Goal: Task Accomplishment & Management: Manage account settings

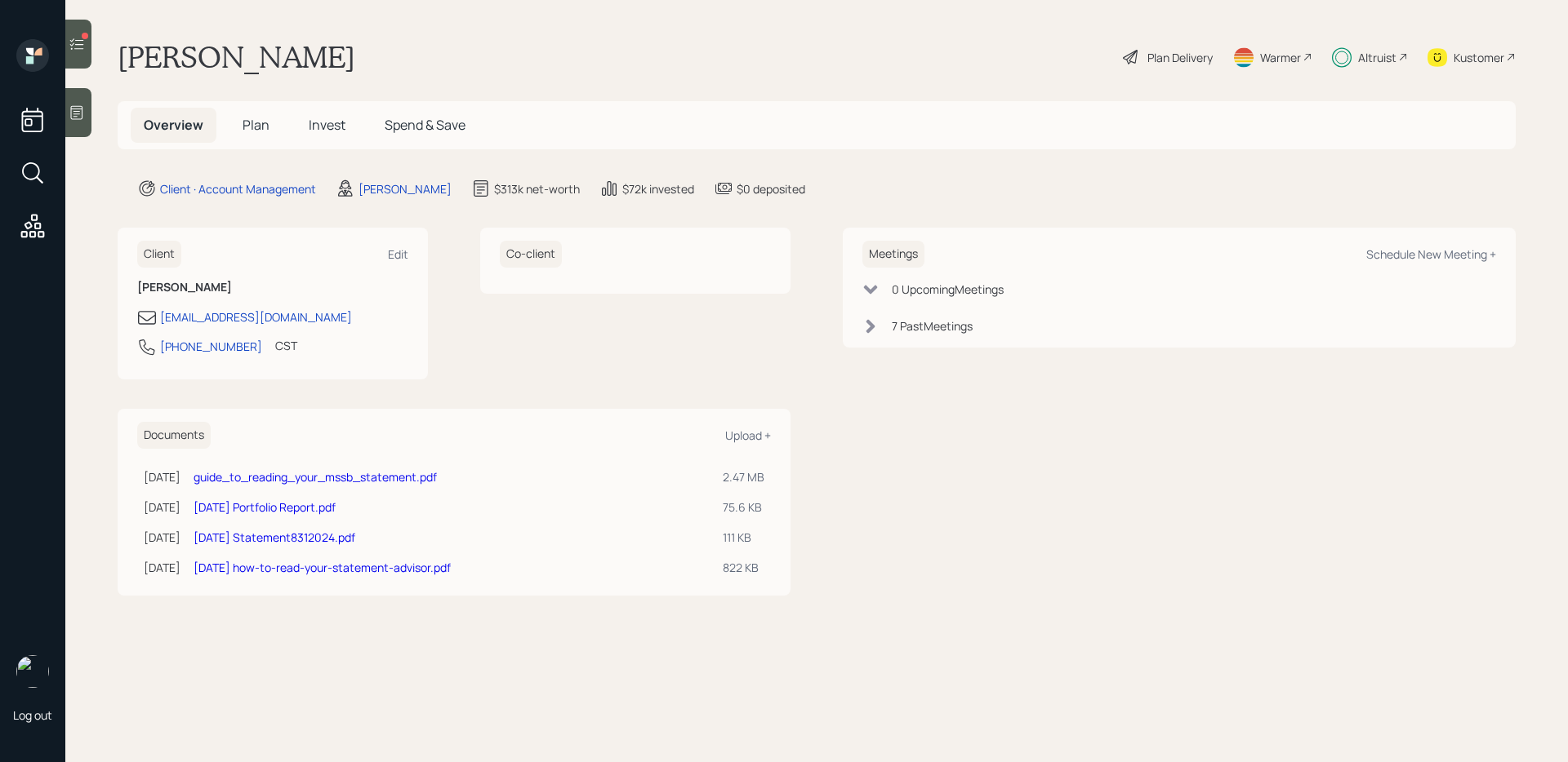
click at [331, 124] on span "Invest" at bounding box center [327, 125] width 37 height 18
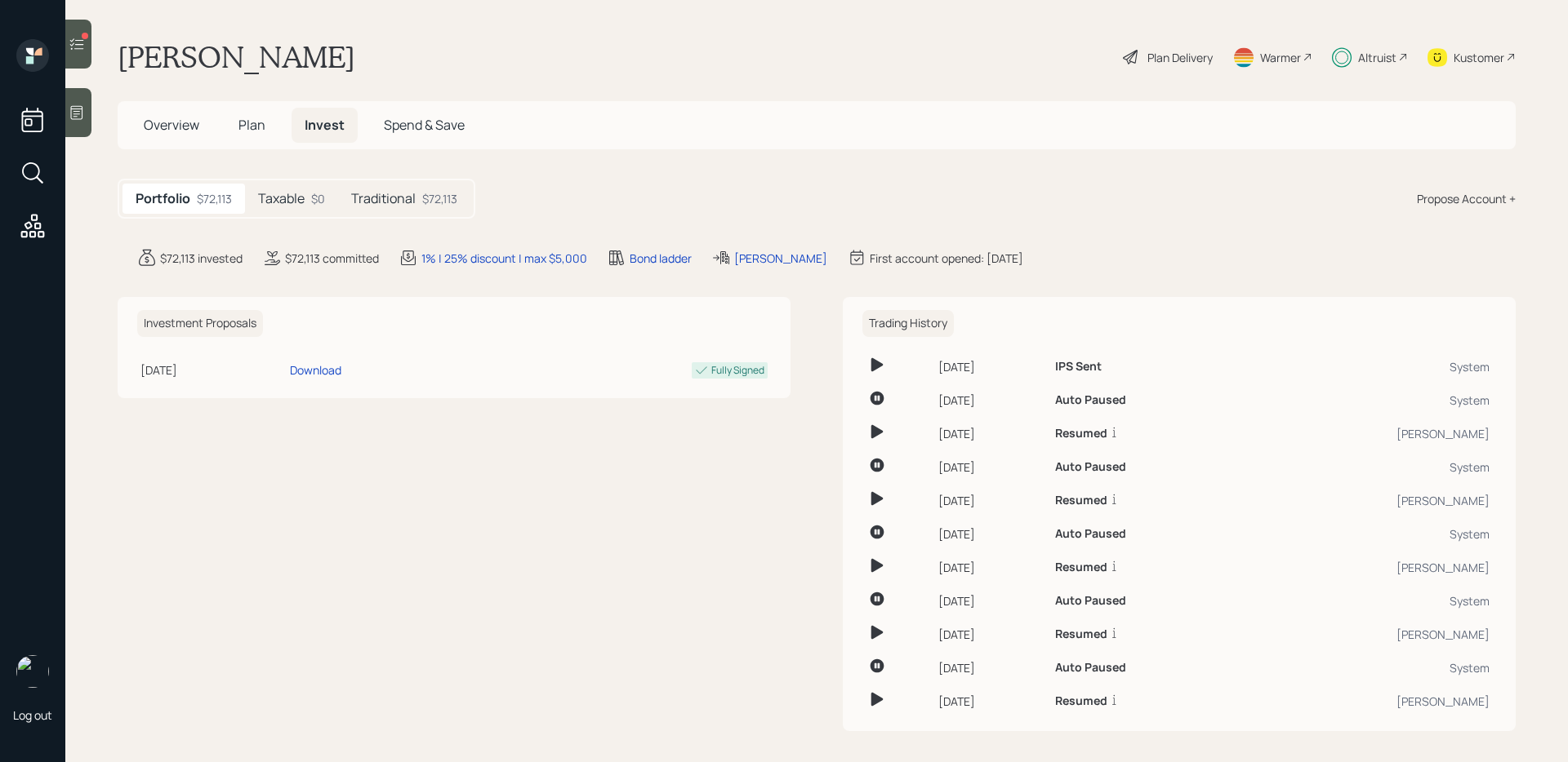
click at [277, 197] on h5 "Taxable" at bounding box center [281, 199] width 47 height 16
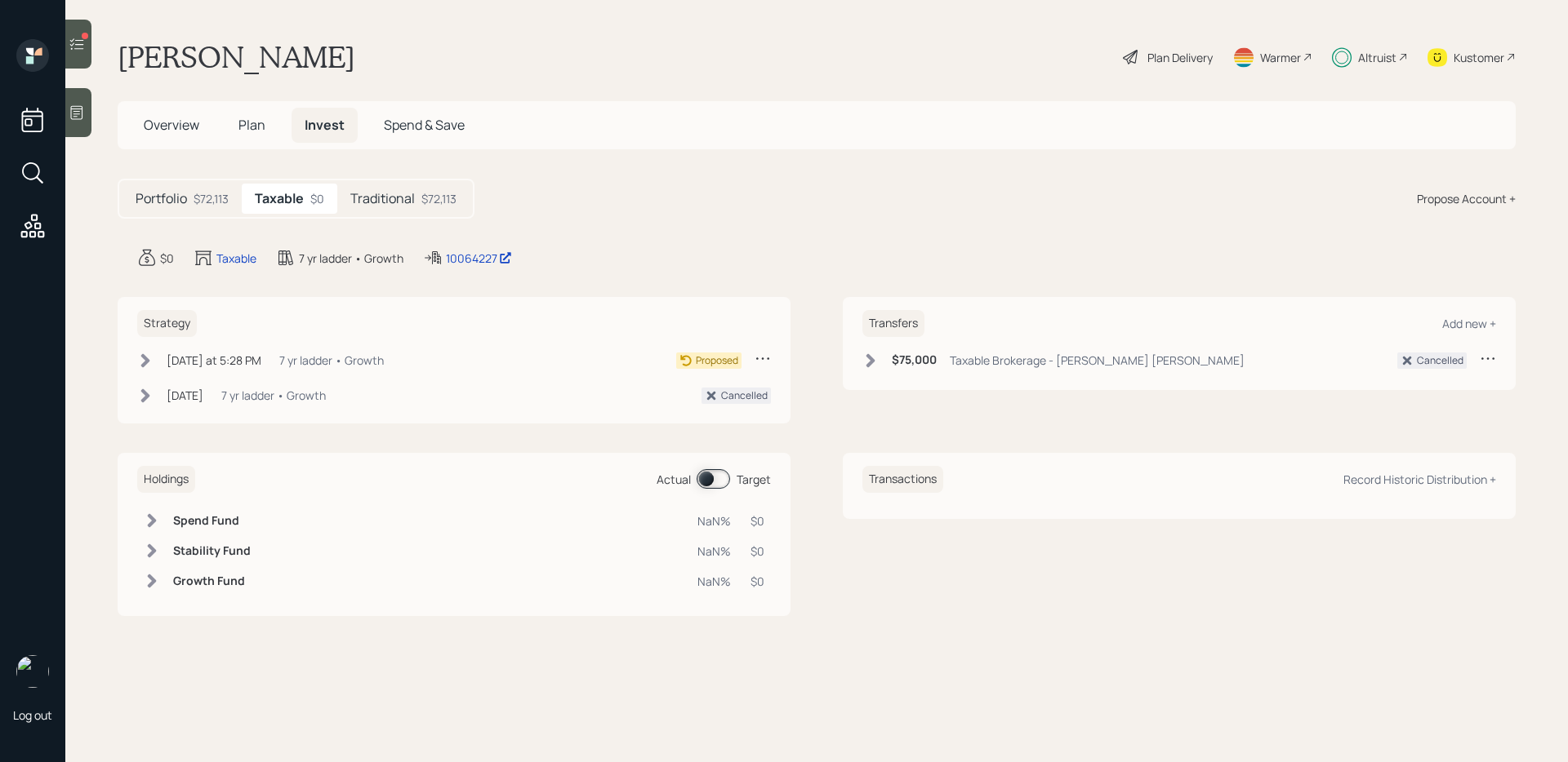
click at [759, 356] on icon at bounding box center [763, 359] width 17 height 17
click at [701, 402] on div "Cancel Strategy" at bounding box center [711, 405] width 118 height 16
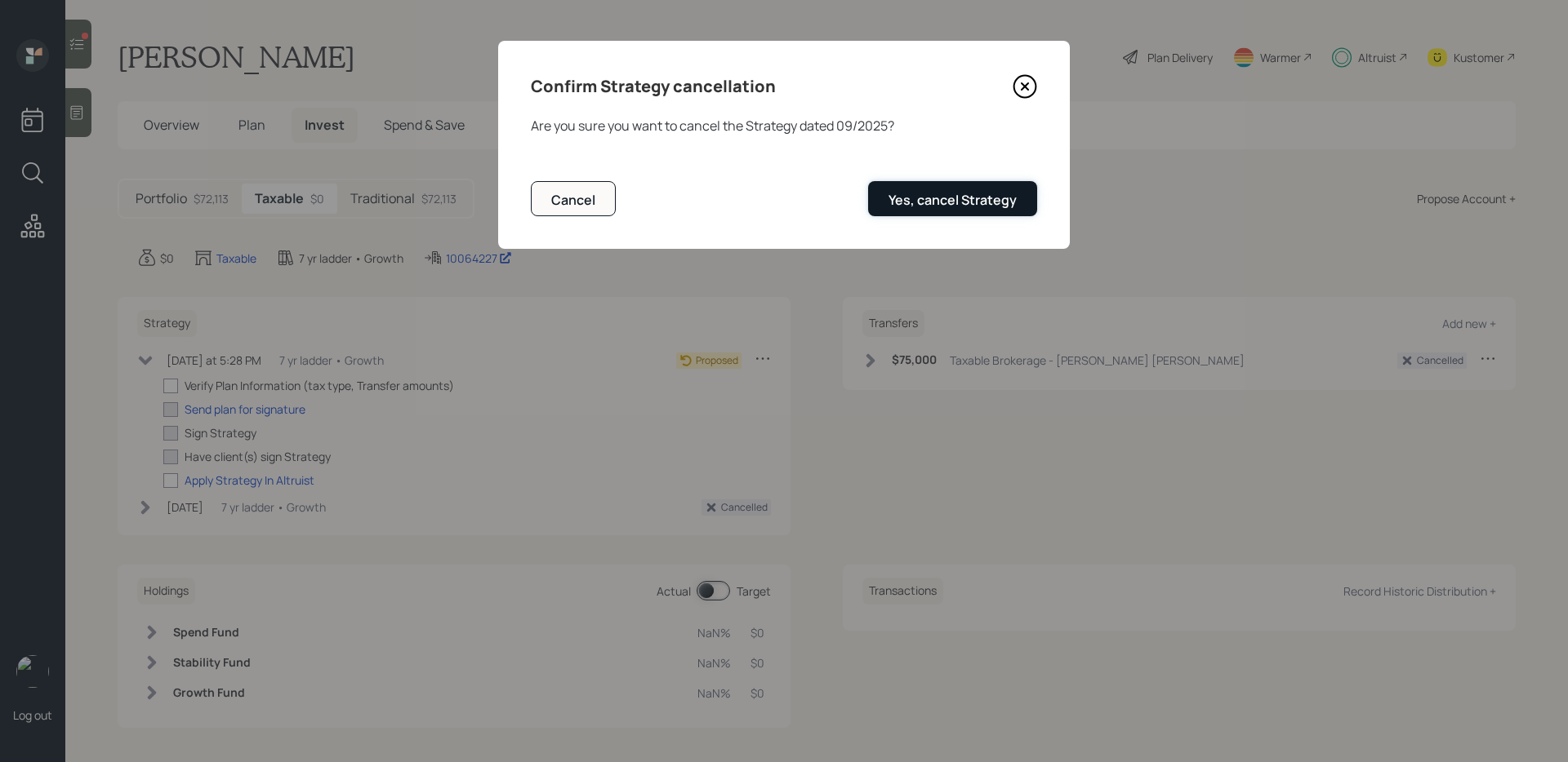
click at [909, 210] on button "Yes, cancel Strategy" at bounding box center [953, 199] width 169 height 35
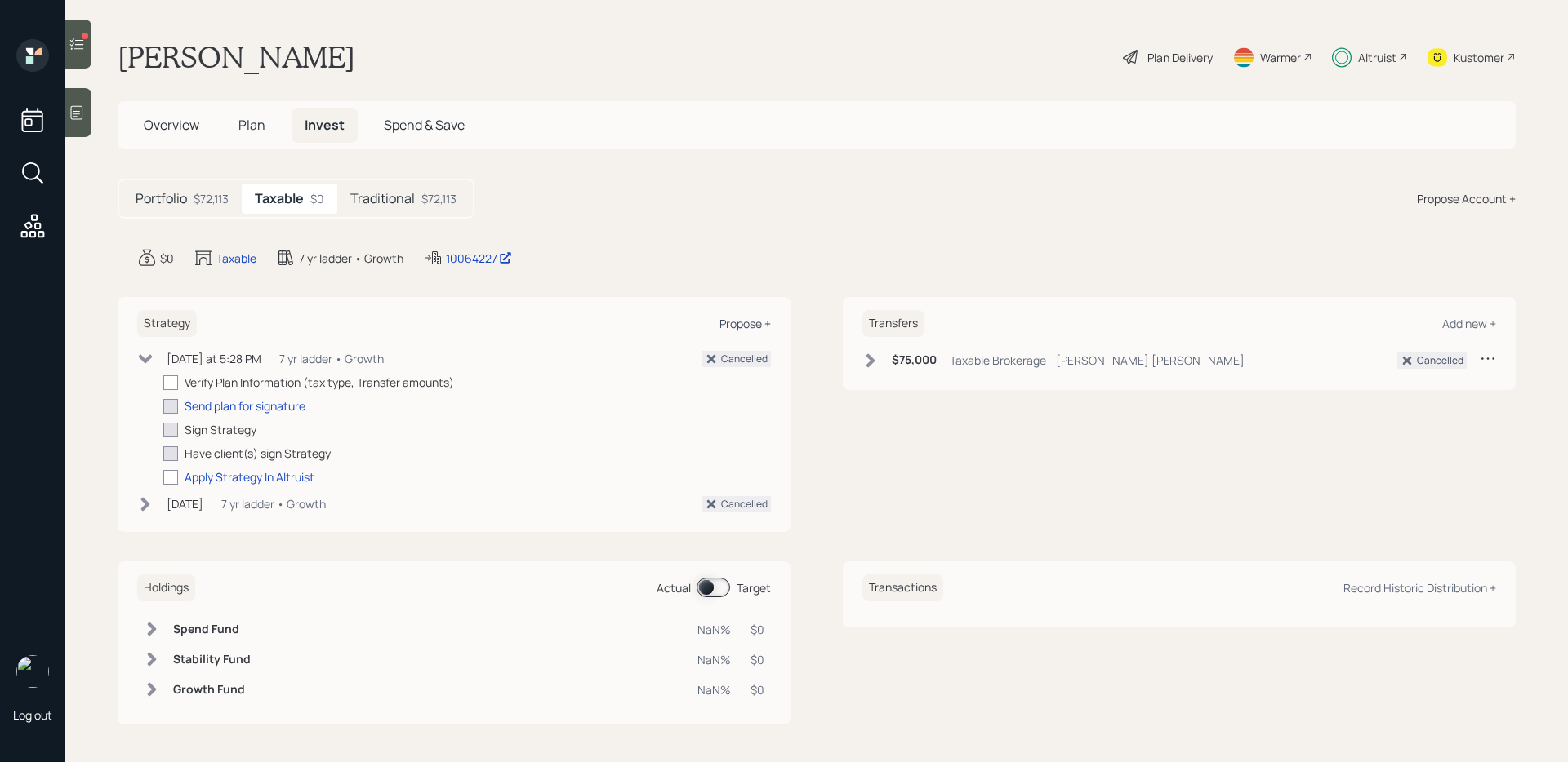
click at [748, 321] on div "Propose +" at bounding box center [746, 323] width 52 height 16
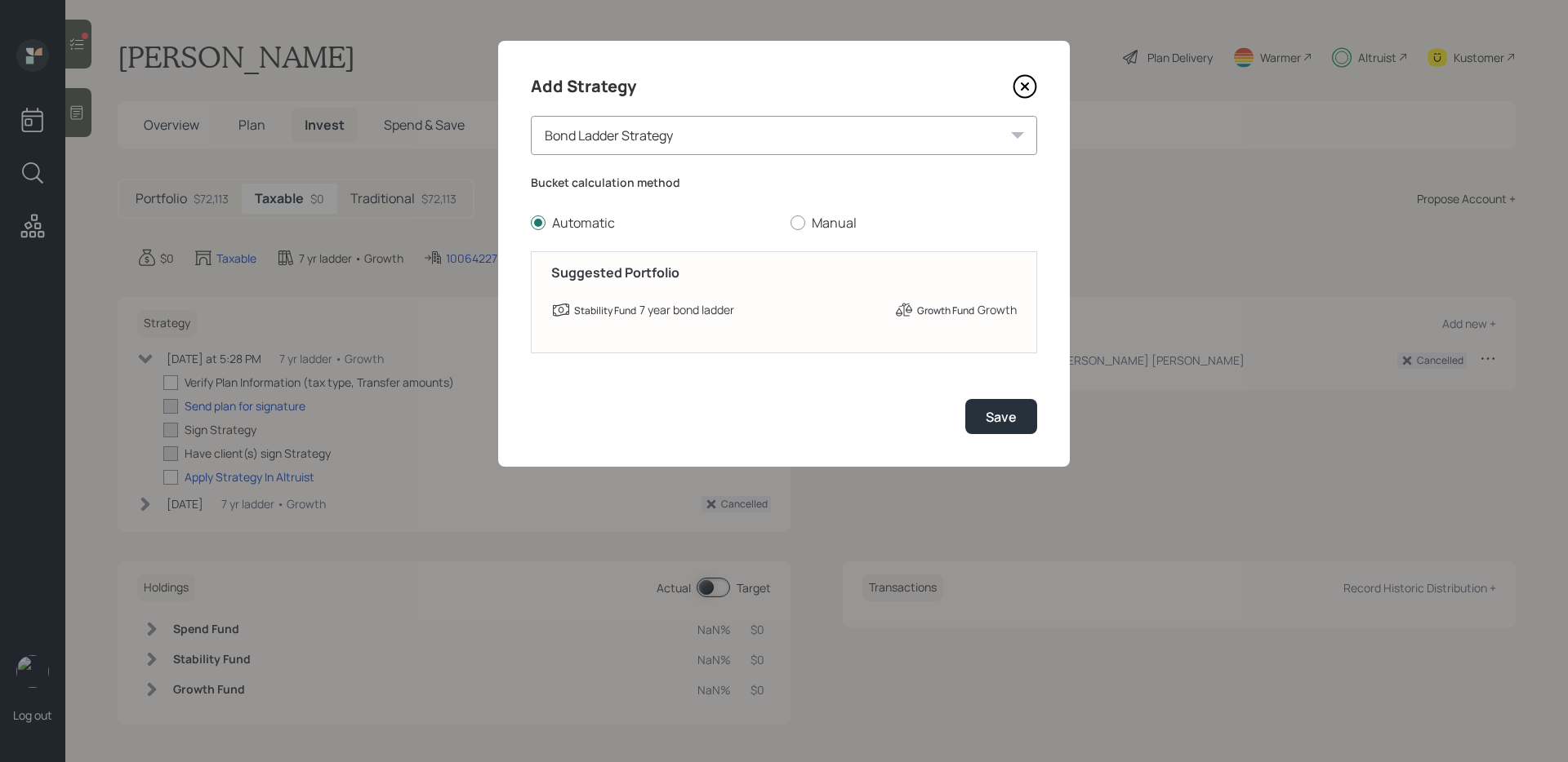
click at [661, 159] on div "Add Strategy Bond Ladder Strategy Bucket calculation method Automatic Manual Su…" at bounding box center [784, 254] width 572 height 426
click at [660, 153] on div "Bond Ladder Strategy" at bounding box center [784, 135] width 506 height 39
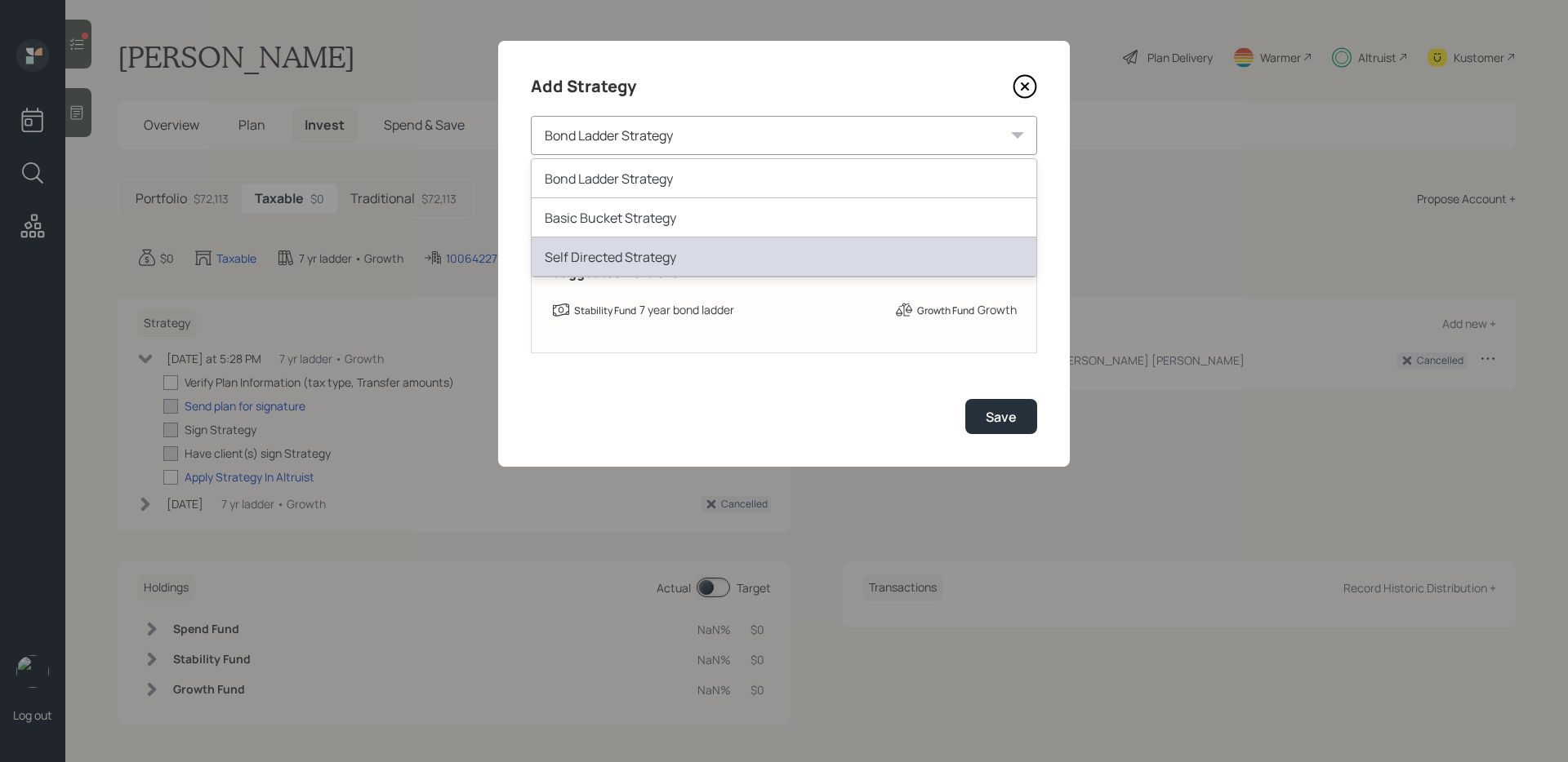
click at [641, 245] on div "Self Directed Strategy" at bounding box center [784, 257] width 504 height 39
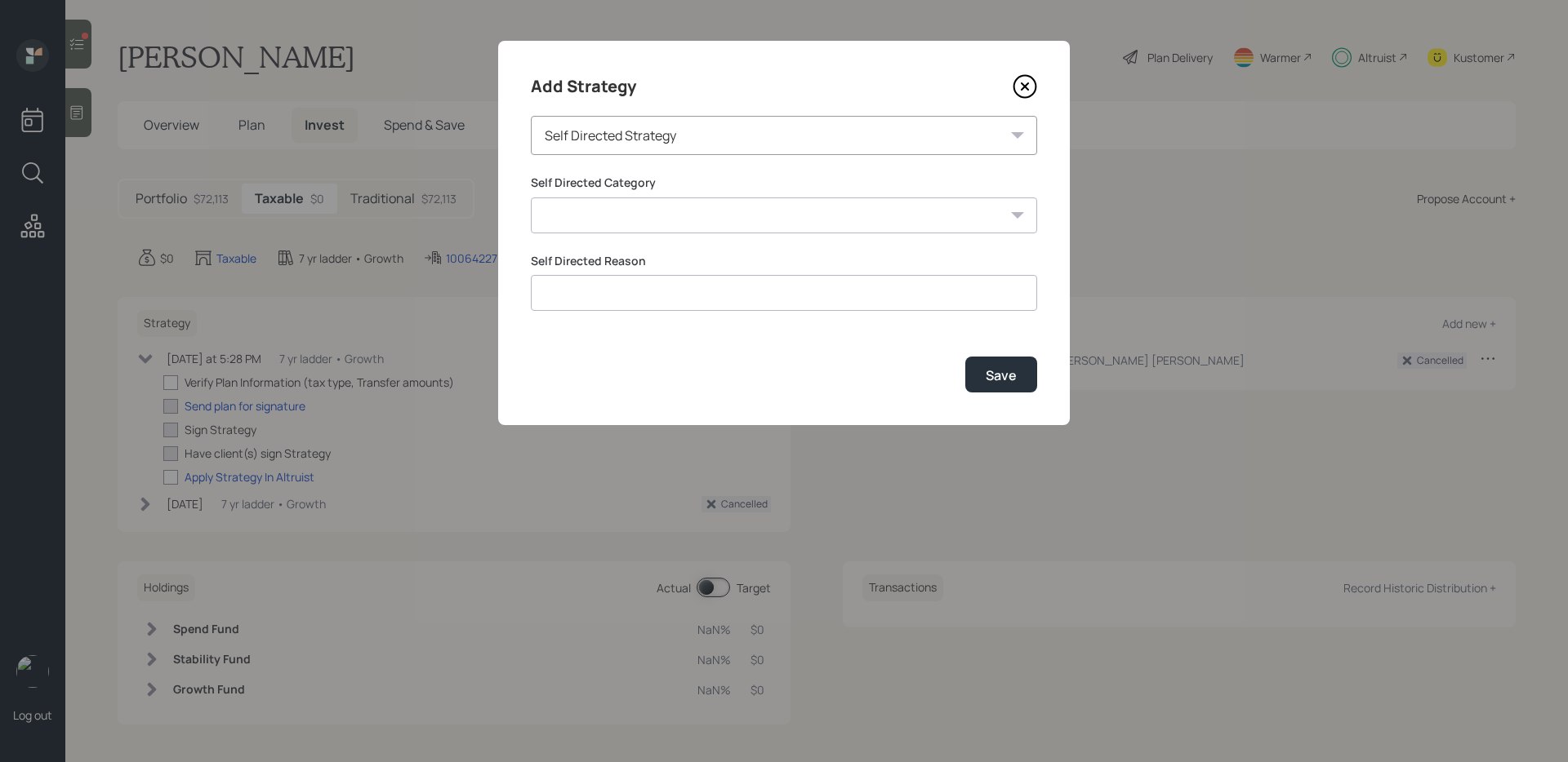
click at [611, 295] on input at bounding box center [784, 293] width 506 height 36
type input "Not planning to fund account"
click at [710, 189] on label "Self Directed Category" at bounding box center [784, 183] width 506 height 17
click at [685, 225] on select "Inherited IRA Legacy or Client Directed Holdings Other" at bounding box center [784, 215] width 506 height 36
select select "other"
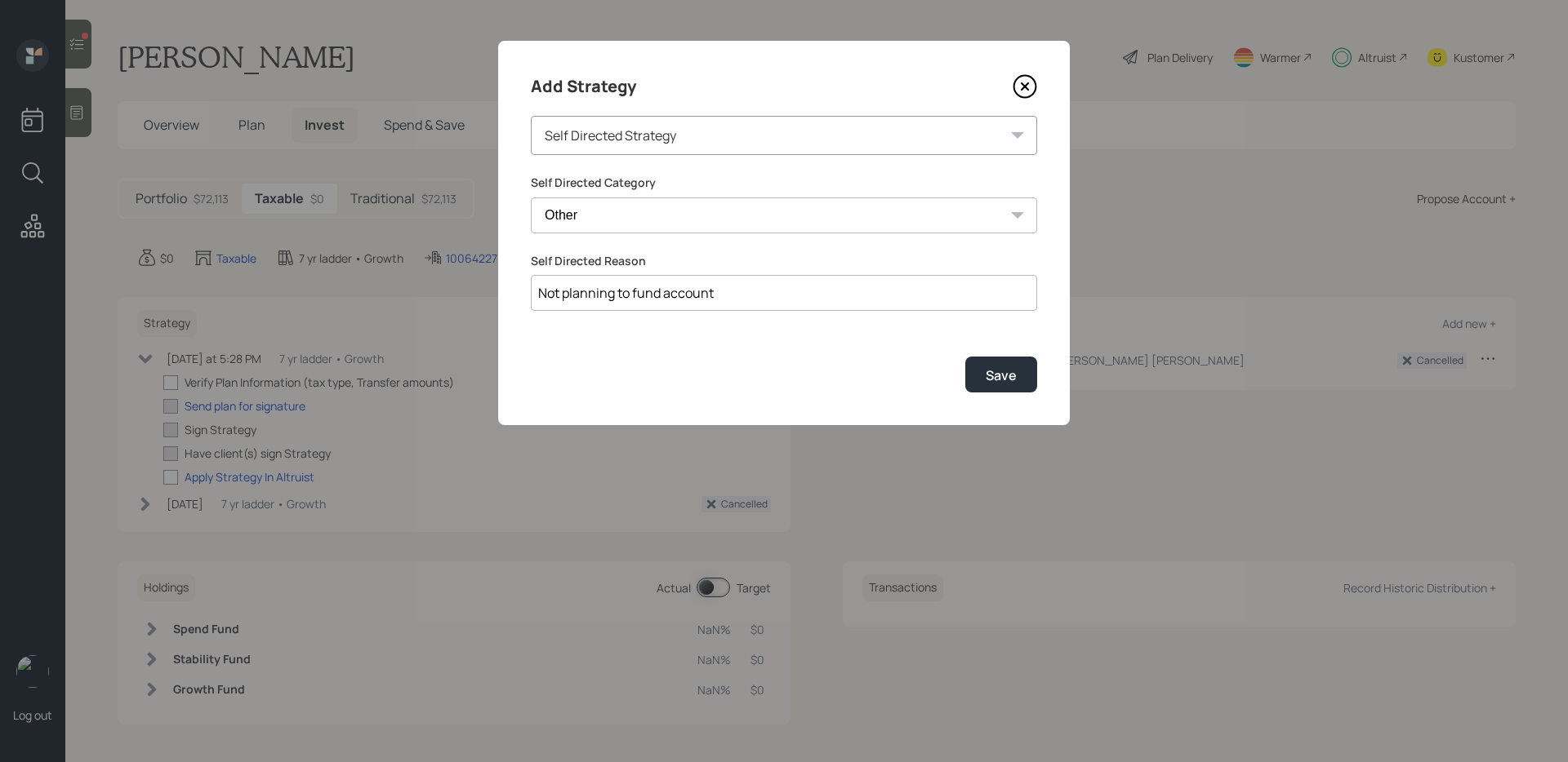
click at [531, 198] on select "Inherited IRA Legacy or Client Directed Holdings Other" at bounding box center [784, 215] width 506 height 36
click at [978, 381] on button "Save" at bounding box center [1001, 374] width 72 height 35
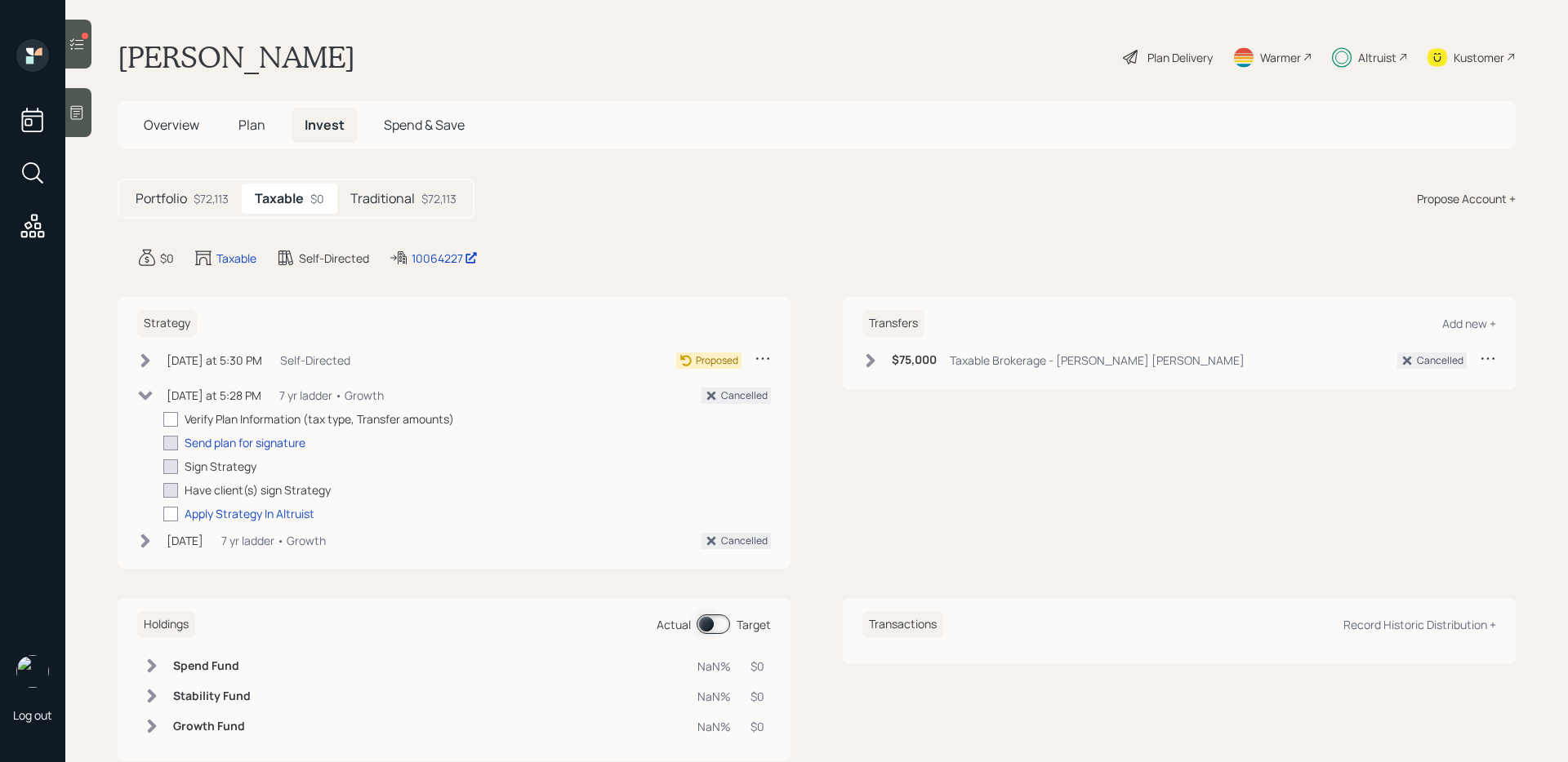
click at [1182, 57] on div "Plan Delivery" at bounding box center [1180, 58] width 65 height 18
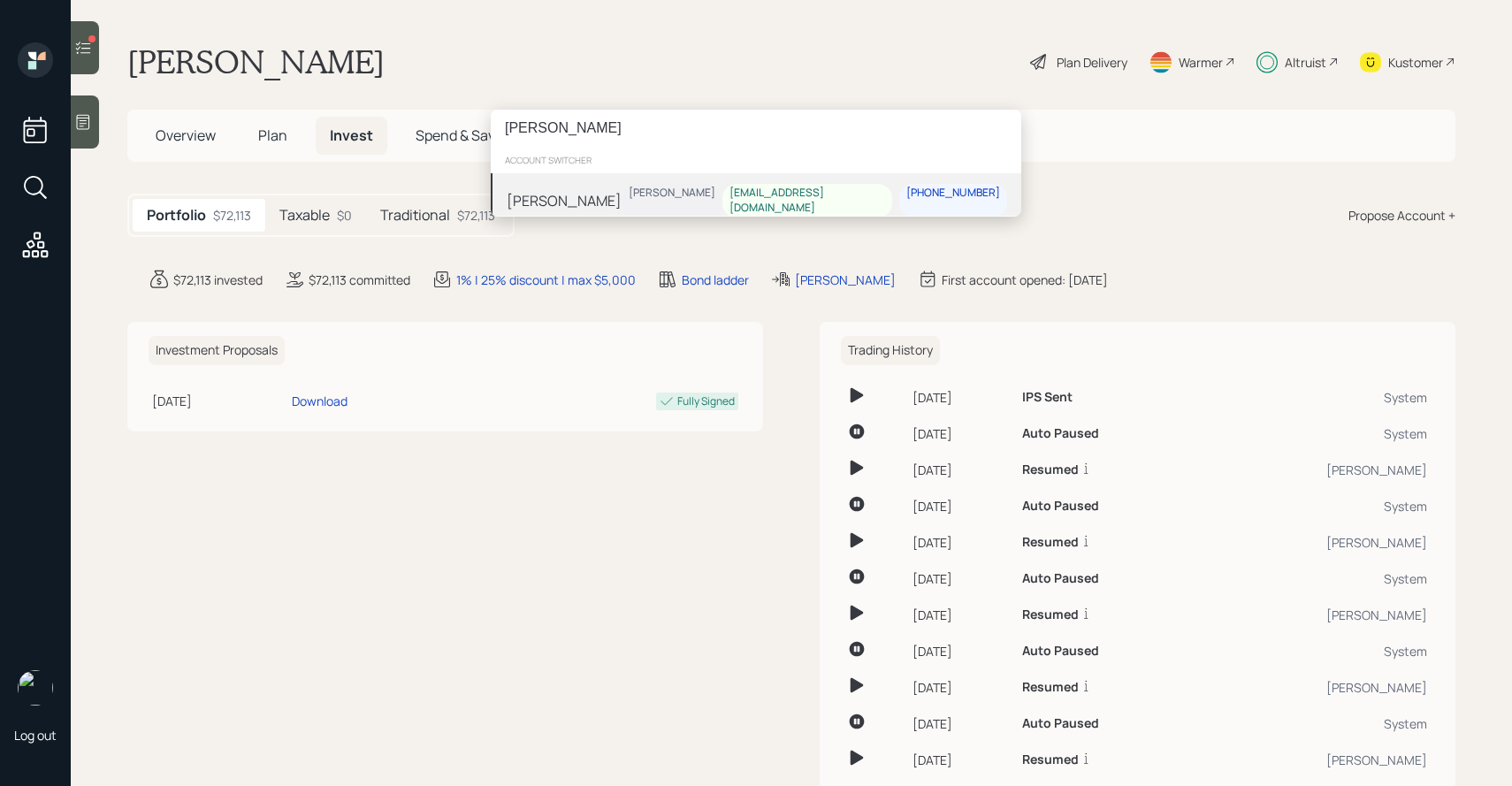
type input "[PERSON_NAME]"
